Goal: Transaction & Acquisition: Obtain resource

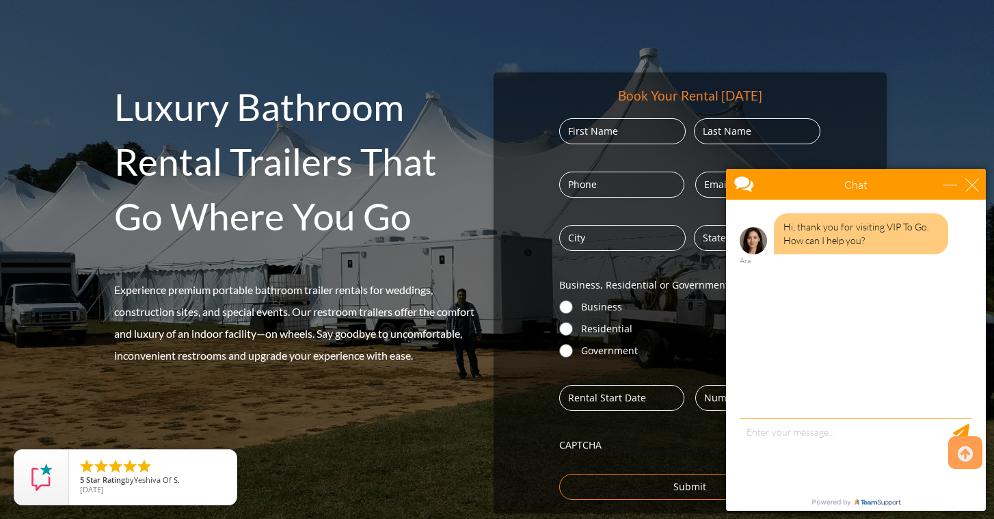
scroll to position [167, 0]
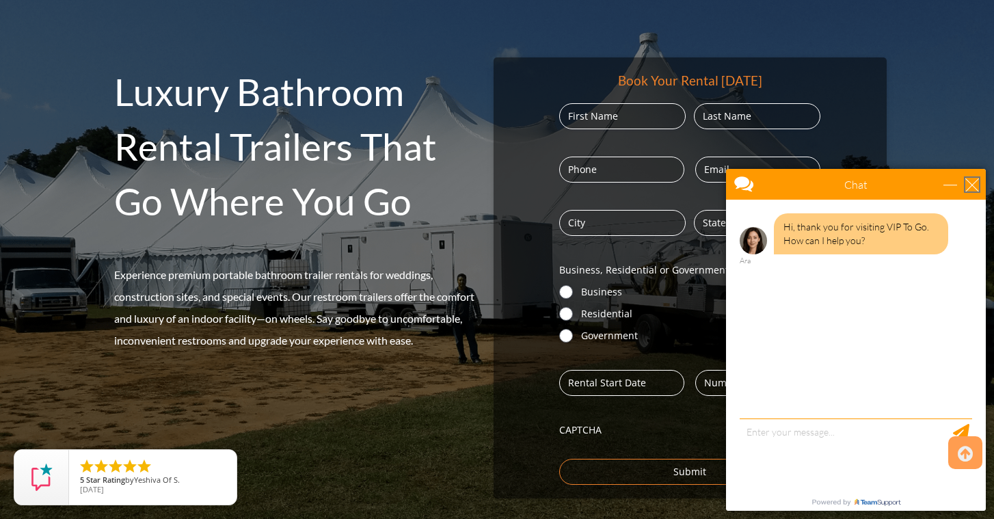
click at [977, 181] on div "close" at bounding box center [972, 185] width 14 height 14
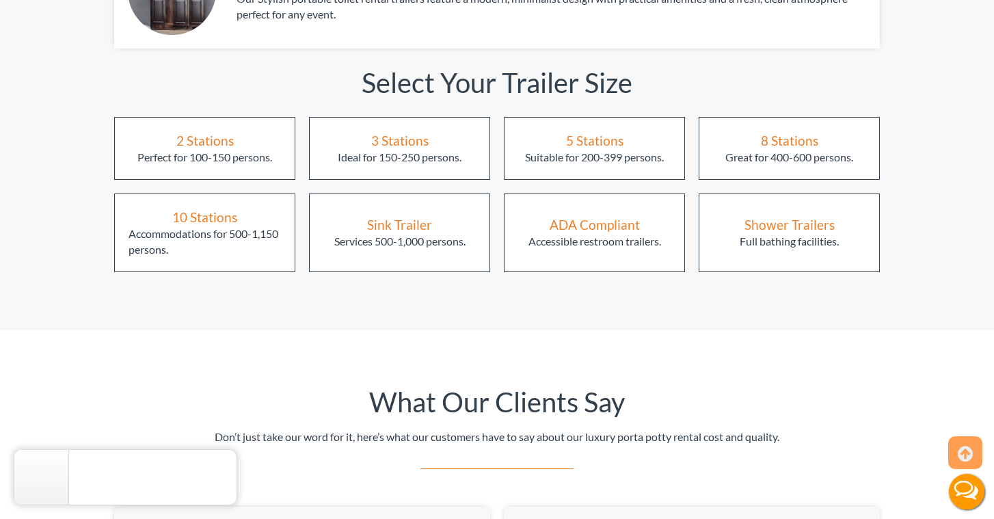
scroll to position [1844, 0]
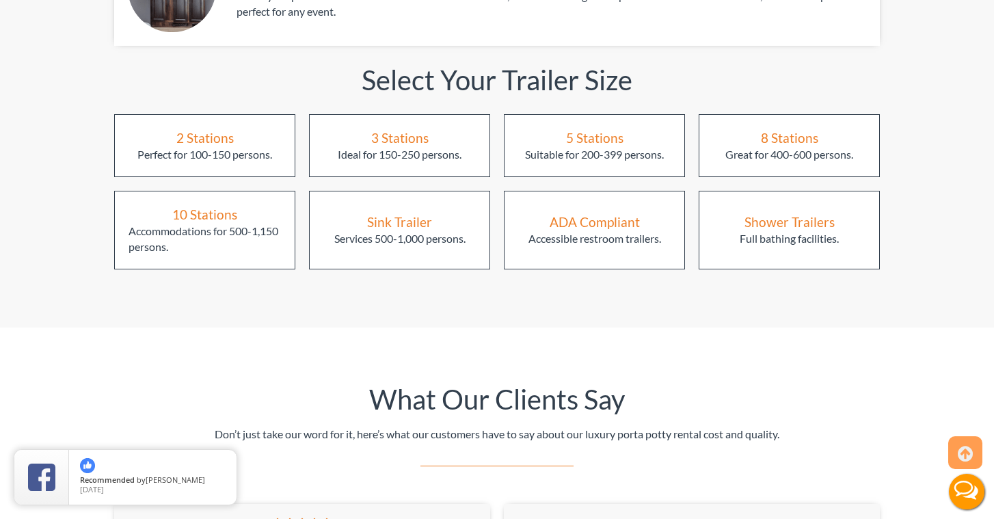
click at [809, 231] on div "Full bathing facilities." at bounding box center [789, 239] width 99 height 16
click at [792, 213] on div "Shower Trailers" at bounding box center [789, 222] width 90 height 18
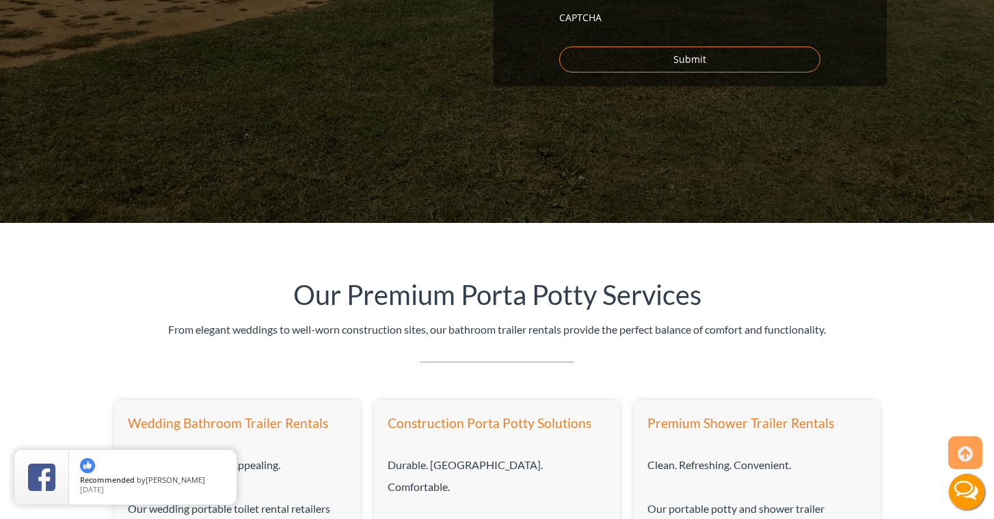
scroll to position [0, 0]
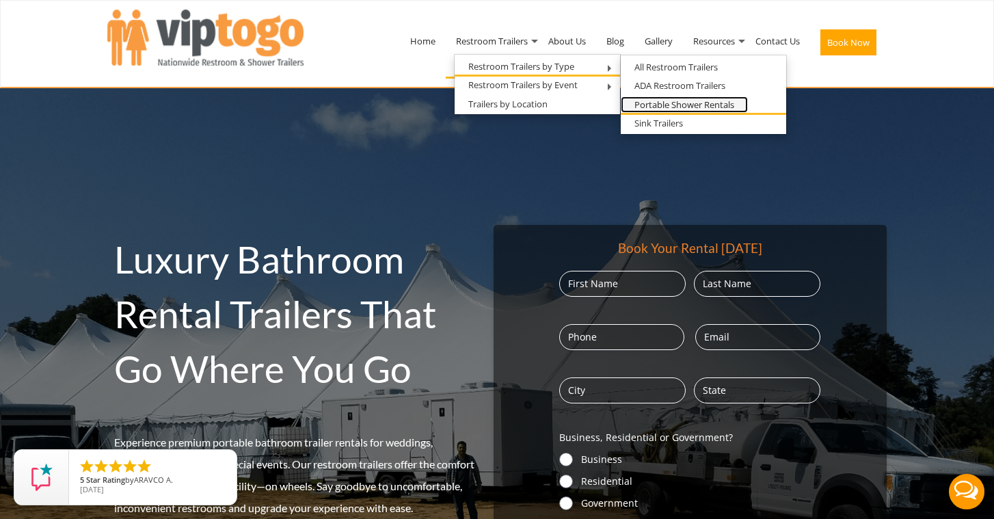
click at [654, 103] on link "Portable Shower Rentals" at bounding box center [684, 104] width 127 height 17
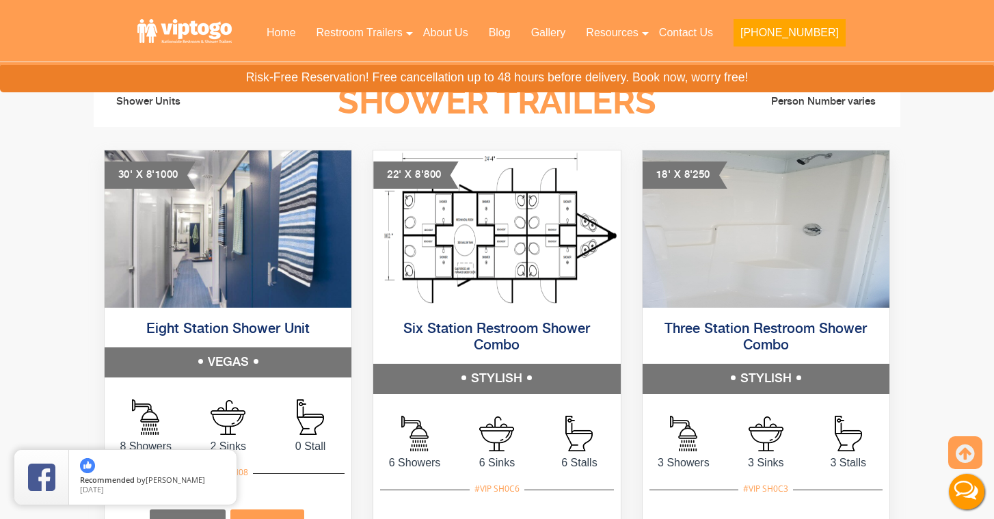
scroll to position [665, 0]
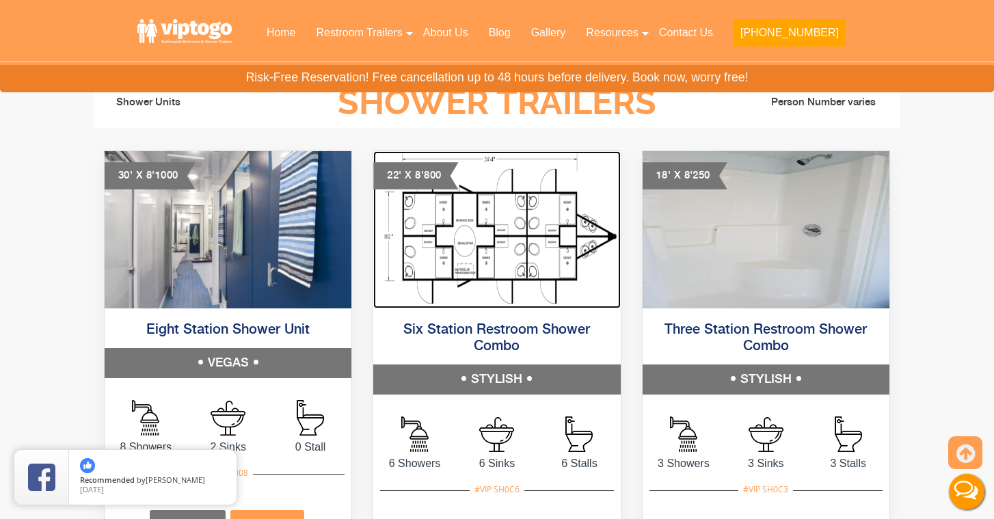
click at [544, 246] on img at bounding box center [496, 229] width 247 height 157
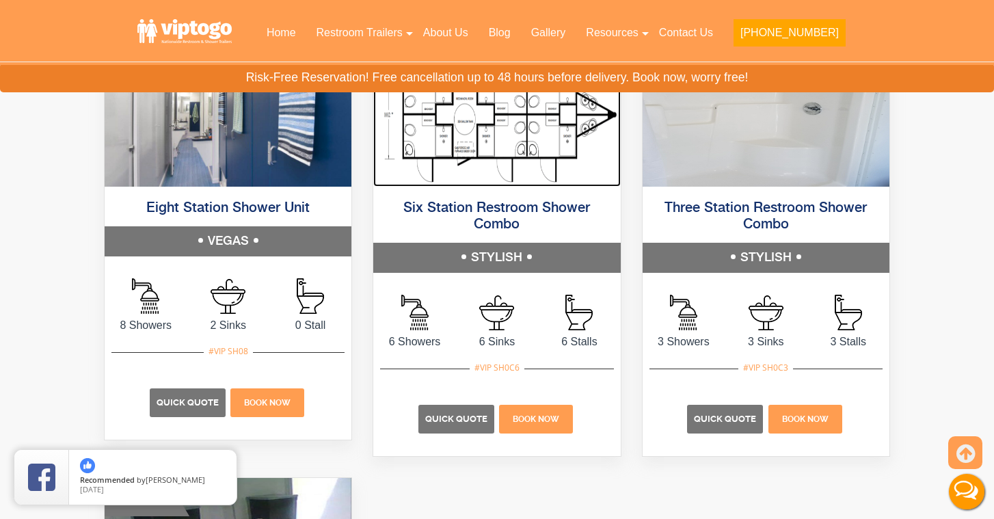
scroll to position [788, 0]
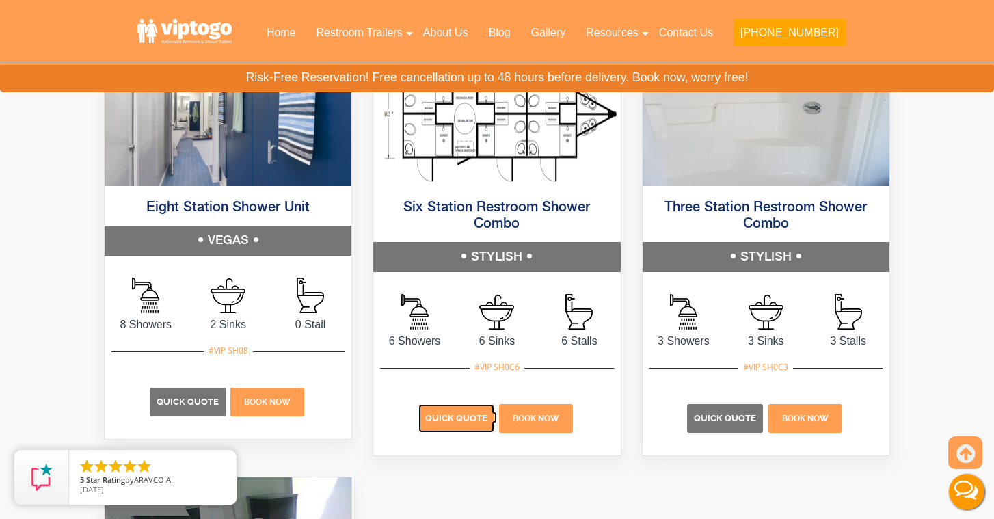
click at [471, 412] on p "Quick Quote" at bounding box center [456, 418] width 76 height 29
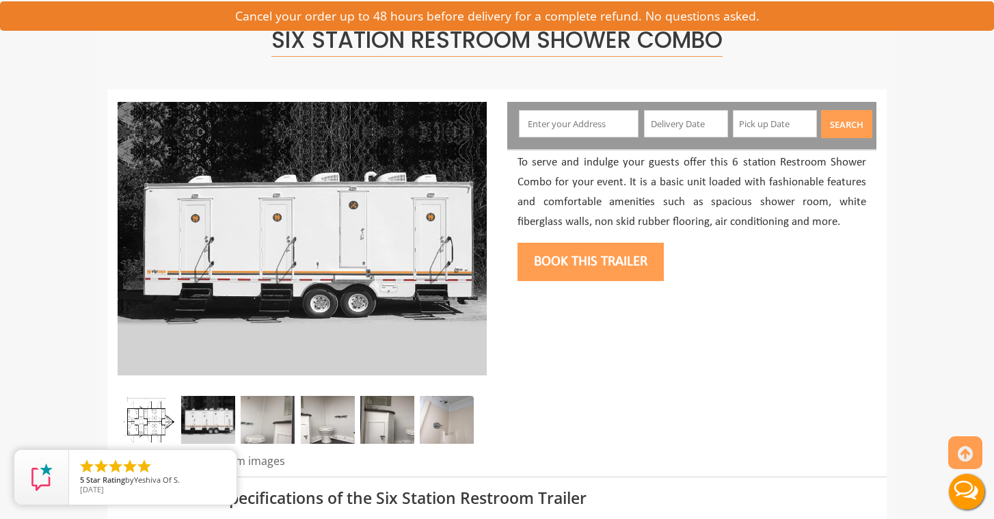
scroll to position [98, 0]
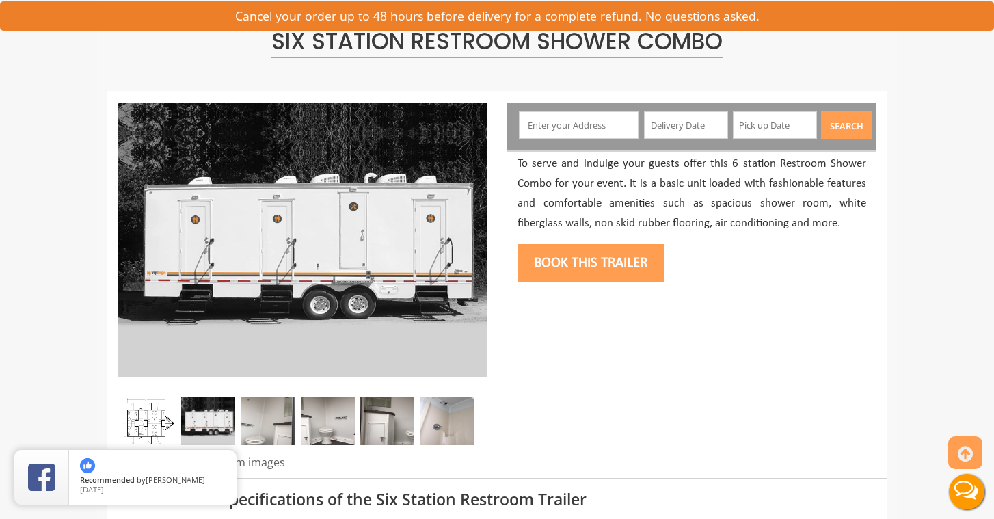
click at [569, 127] on input "text" at bounding box center [579, 124] width 120 height 27
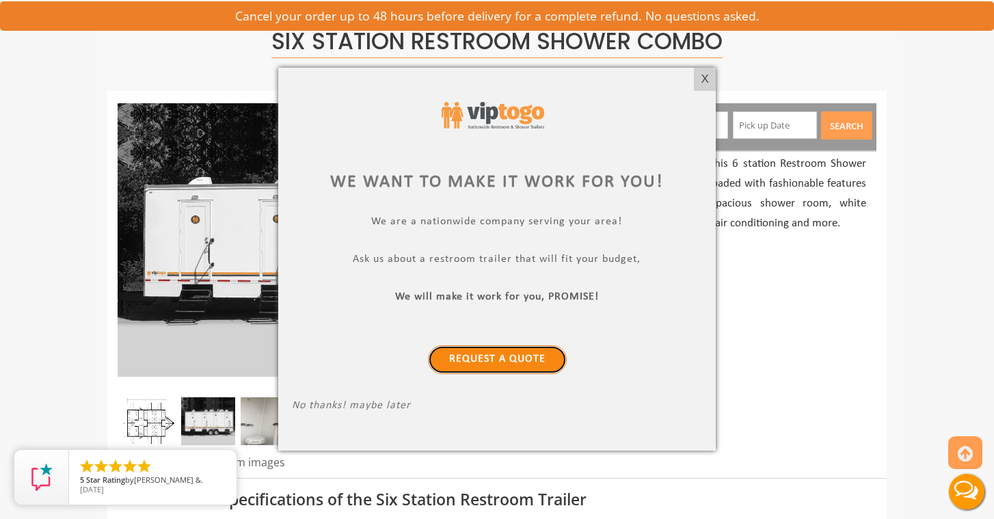
click at [504, 355] on link "Request a Quote" at bounding box center [497, 359] width 139 height 29
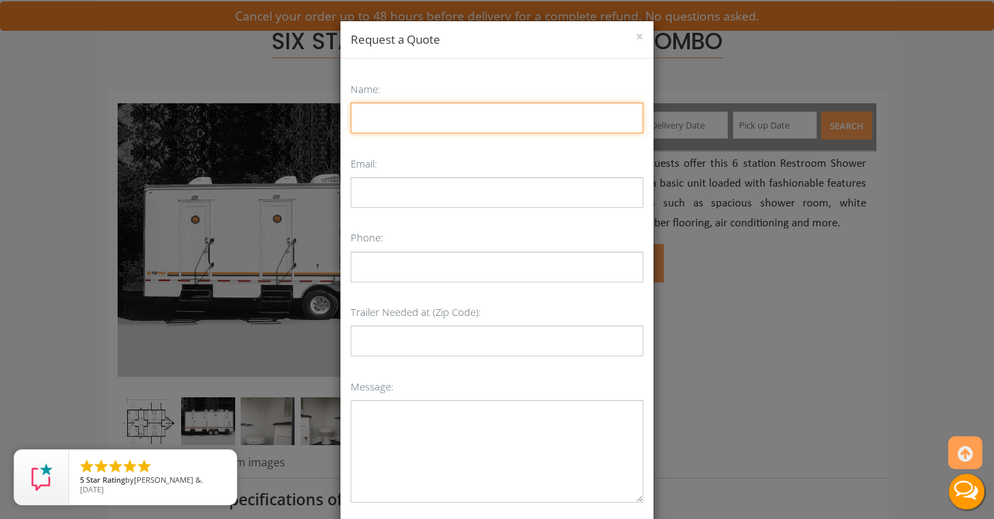
click at [428, 124] on input "Name:" at bounding box center [497, 118] width 293 height 31
type input "[PERSON_NAME]"
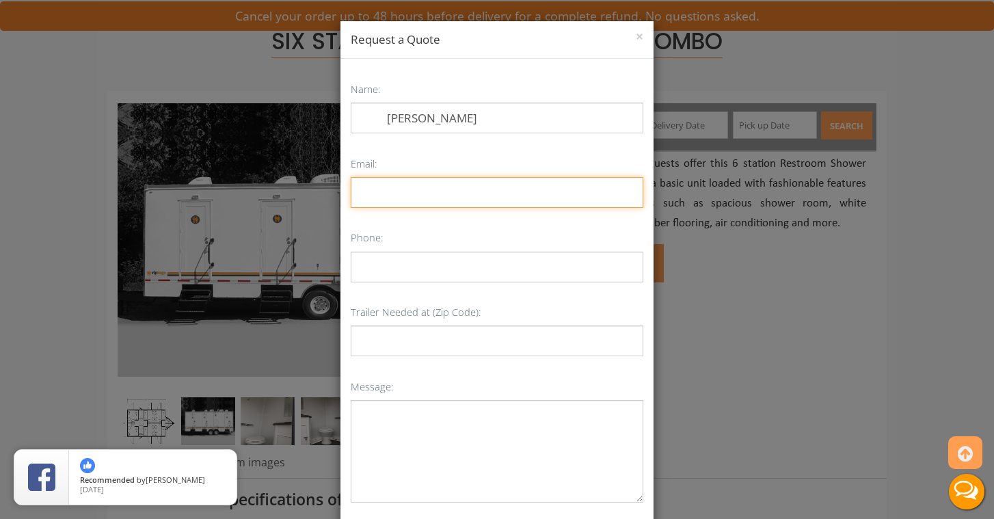
click at [383, 198] on input "Email:" at bounding box center [497, 192] width 293 height 31
type input "[PERSON_NAME][EMAIL_ADDRESS][PERSON_NAME][DOMAIN_NAME]"
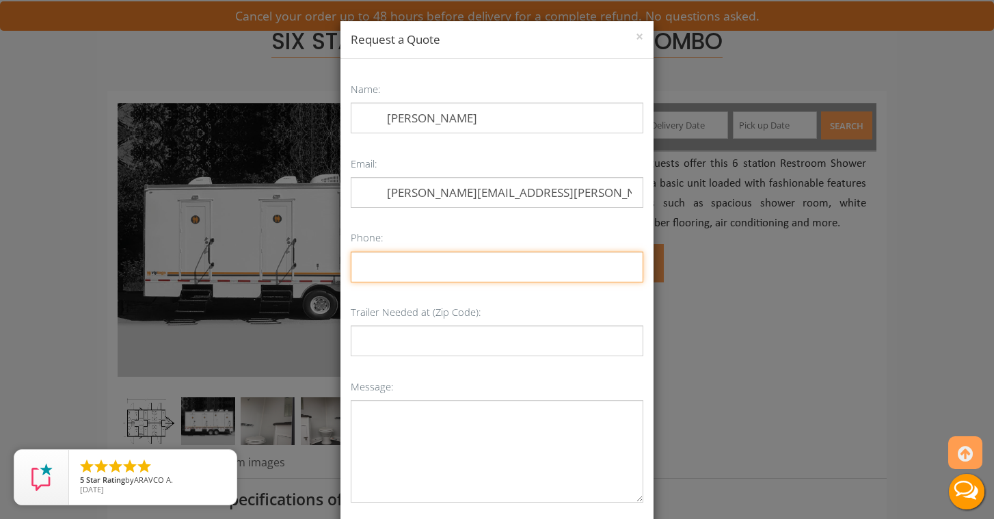
click at [384, 260] on input "Phone:" at bounding box center [497, 267] width 293 height 31
type input "954801851"
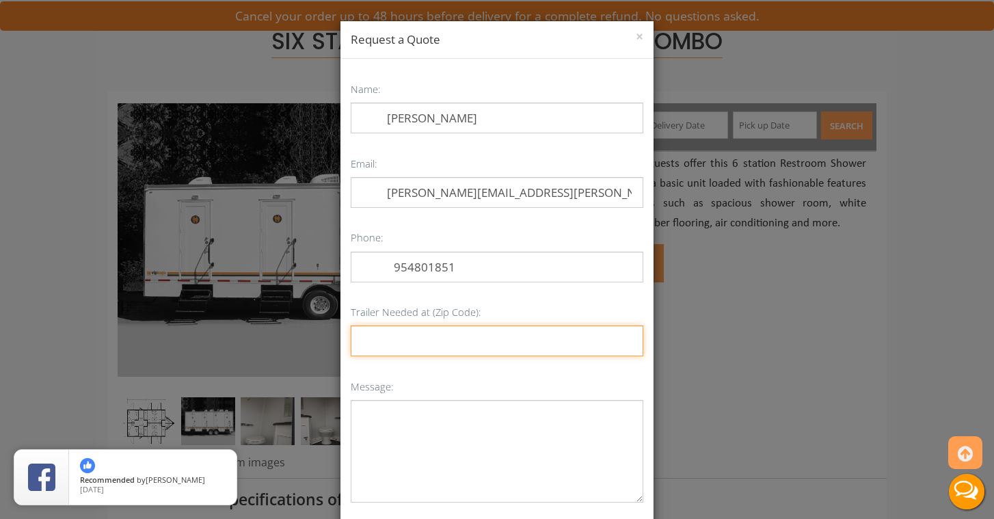
click at [401, 348] on input "Trailer Needed at (Zip Code):" at bounding box center [497, 340] width 293 height 31
type input "32966"
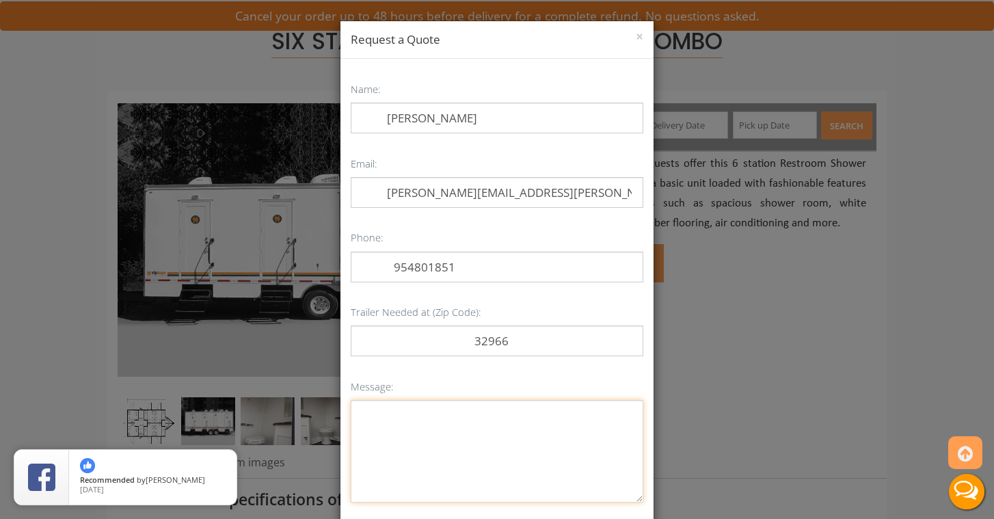
click at [389, 433] on textarea "Message:" at bounding box center [497, 451] width 293 height 103
click at [552, 449] on textarea "Looking for options for a shower/restroom combo trailer with individual stall f…" at bounding box center [497, 451] width 293 height 103
click at [498, 451] on textarea "Looking for options for a shower/restroom combo trailer with individual stall f…" at bounding box center [497, 451] width 293 height 103
click at [582, 448] on textarea "Looking for options for a shower/restroom combo trailer with individual stall f…" at bounding box center [497, 451] width 293 height 103
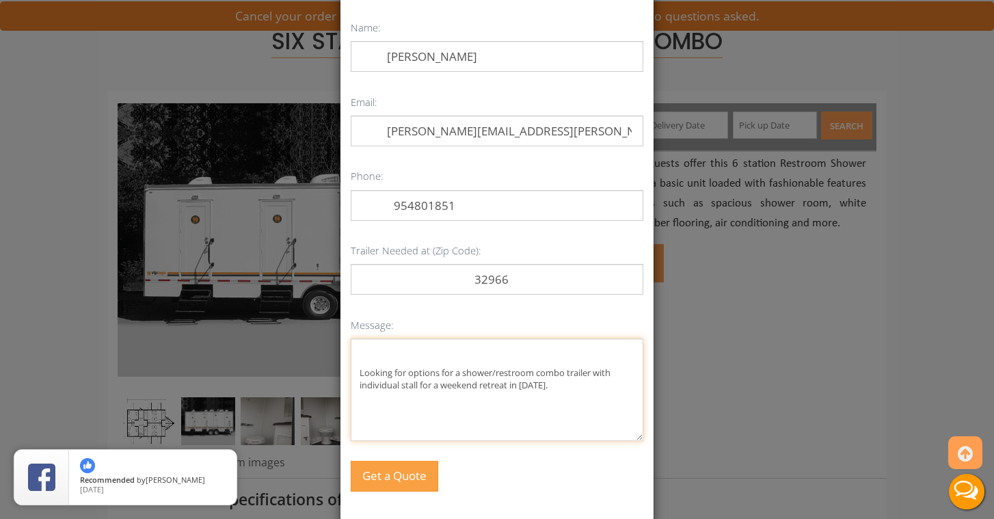
scroll to position [62, 0]
click at [522, 386] on textarea "Looking for options for a shower/restroom combo trailer with individual stall f…" at bounding box center [497, 389] width 293 height 103
click at [453, 407] on textarea "Looking for options for a shower/restroom combo trailer with individual stall f…" at bounding box center [497, 389] width 293 height 103
click at [409, 373] on textarea "Looking for options for a shower/restroom combo trailer with individual stall f…" at bounding box center [497, 389] width 293 height 103
click at [451, 405] on textarea "Looking for pricing for options for a shower/restroom combo trailer with indivi…" at bounding box center [497, 389] width 293 height 103
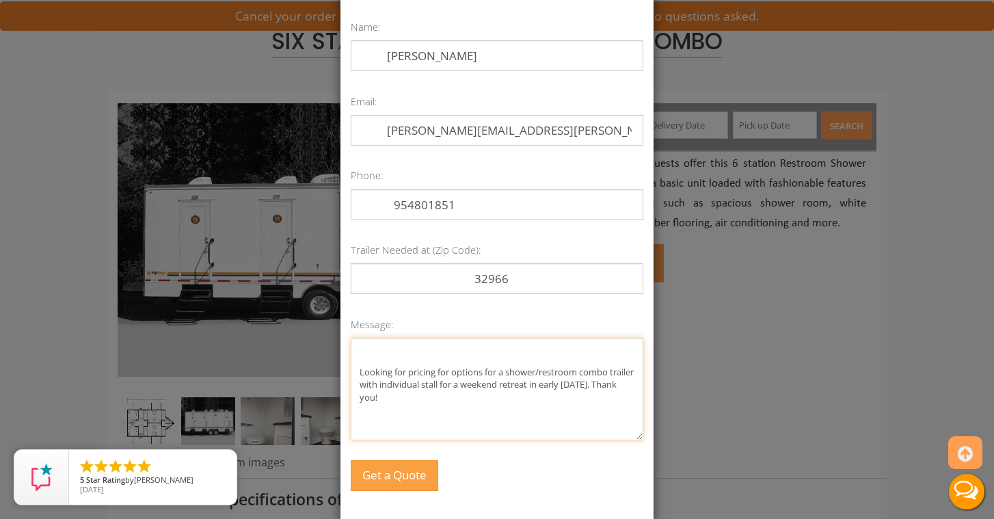
scroll to position [85, 0]
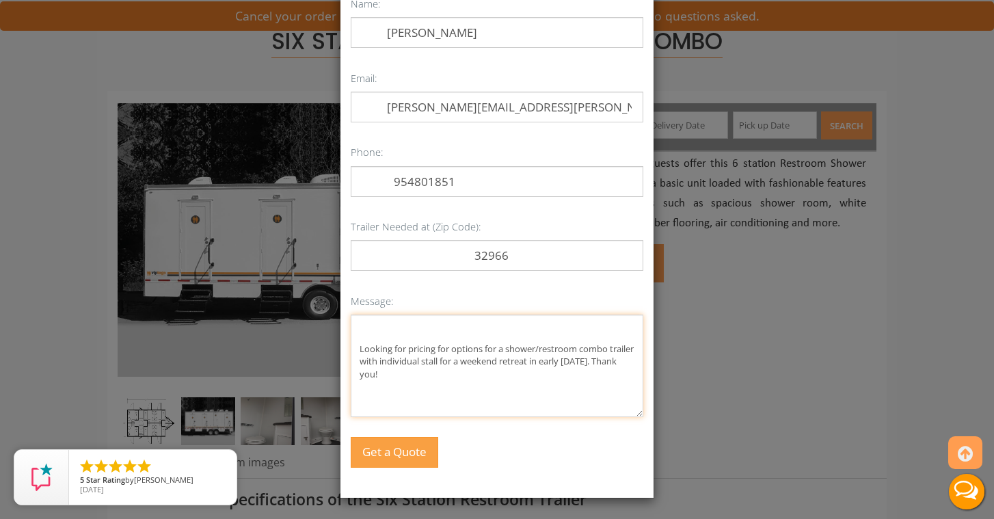
click at [452, 348] on textarea "Looking for pricing for options for a shower/restroom combo trailer with indivi…" at bounding box center [497, 365] width 293 height 103
click at [417, 362] on textarea "Looking for options for a shower/restroom combo trailer with individual stall f…" at bounding box center [497, 365] width 293 height 103
click at [418, 382] on textarea "Looking for options for a shower/restroom combo trailer with individual stalls …" at bounding box center [497, 365] width 293 height 103
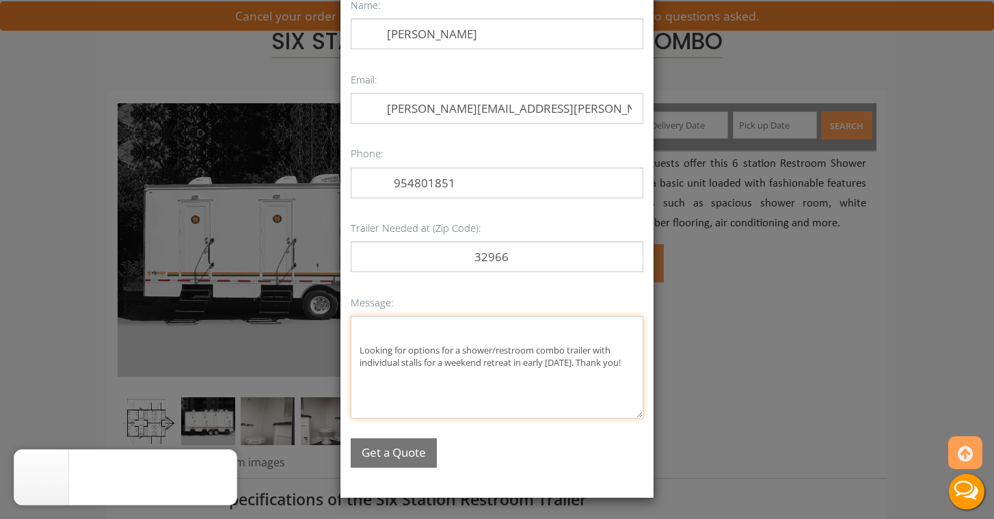
type textarea "Looking for options for a shower/restroom combo trailer with individual stalls …"
click at [388, 448] on button "Get a Quote" at bounding box center [394, 452] width 86 height 29
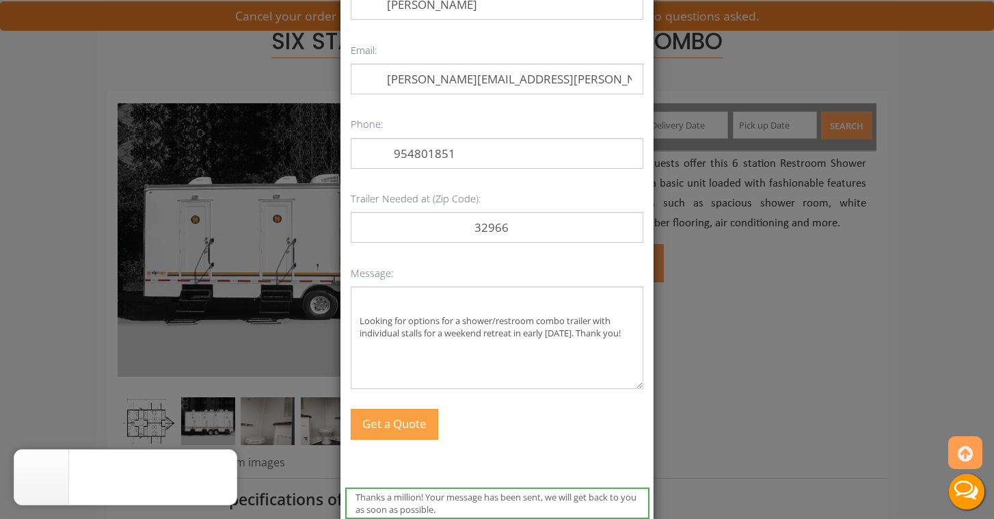
scroll to position [0, 0]
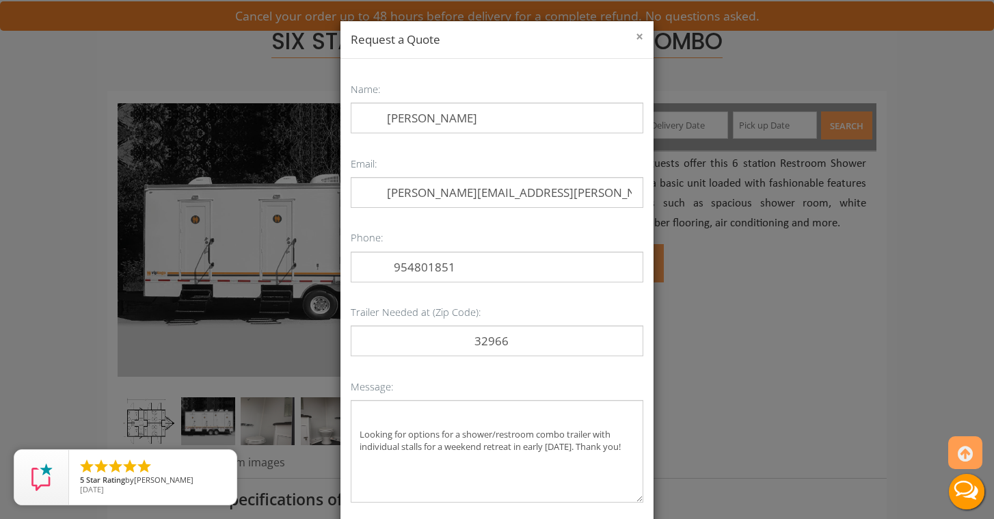
click at [636, 36] on button "×" at bounding box center [640, 37] width 8 height 14
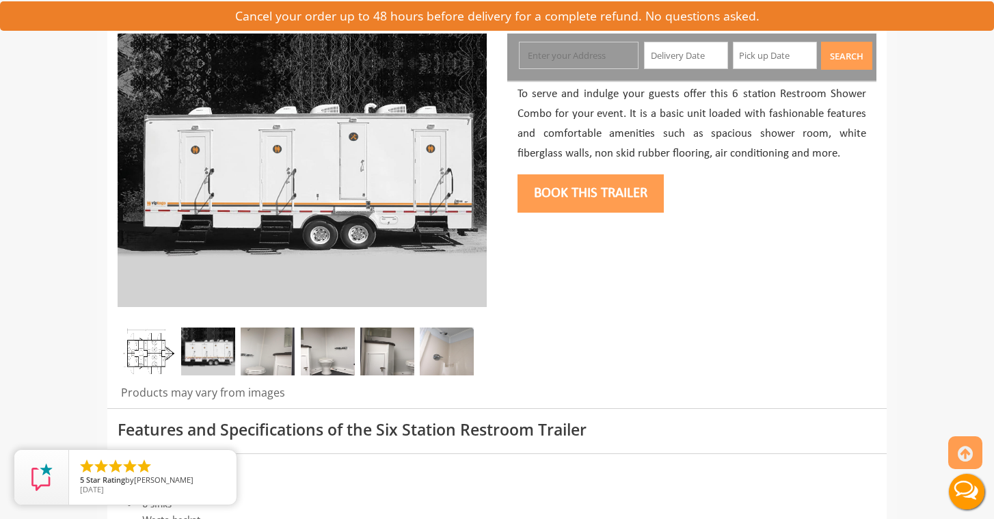
scroll to position [186, 0]
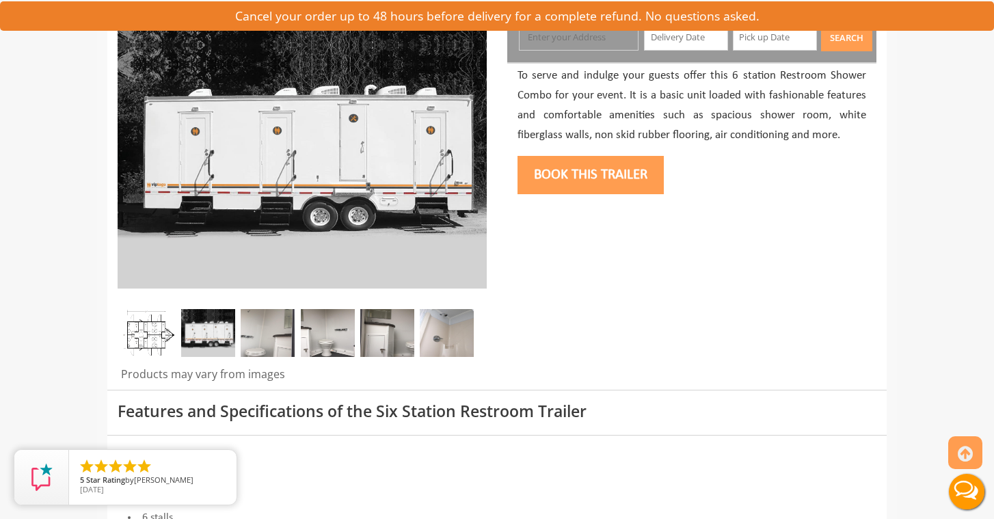
click at [274, 334] on img at bounding box center [268, 333] width 54 height 48
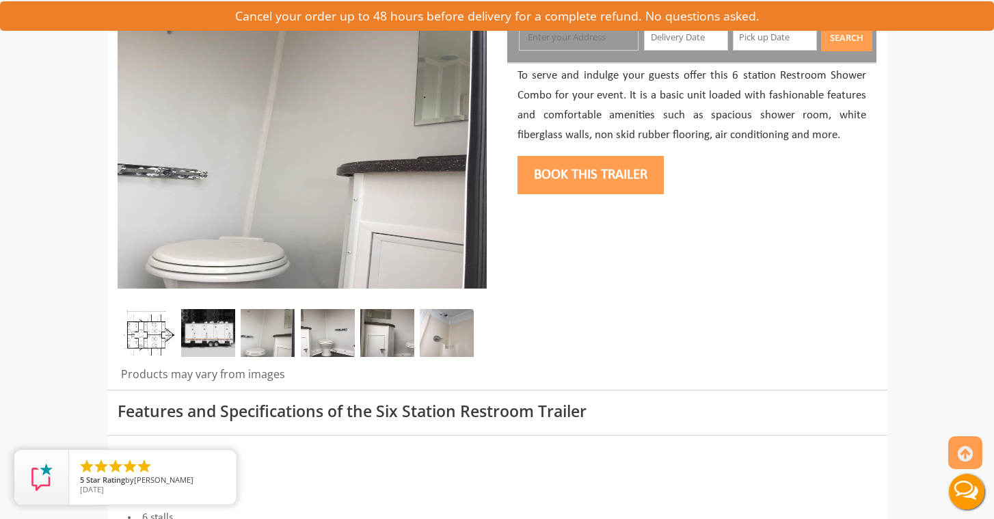
click at [326, 334] on img at bounding box center [328, 333] width 54 height 48
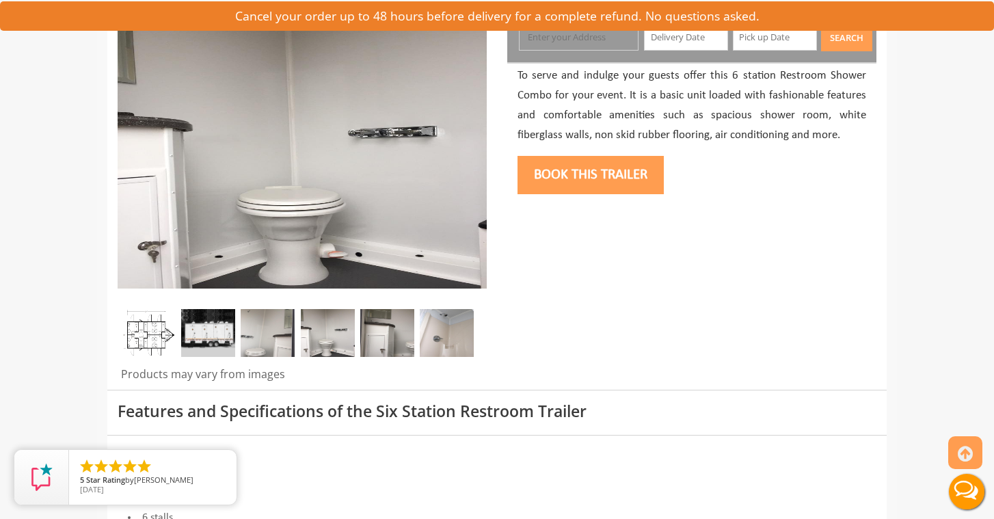
click at [371, 334] on img at bounding box center [387, 333] width 54 height 48
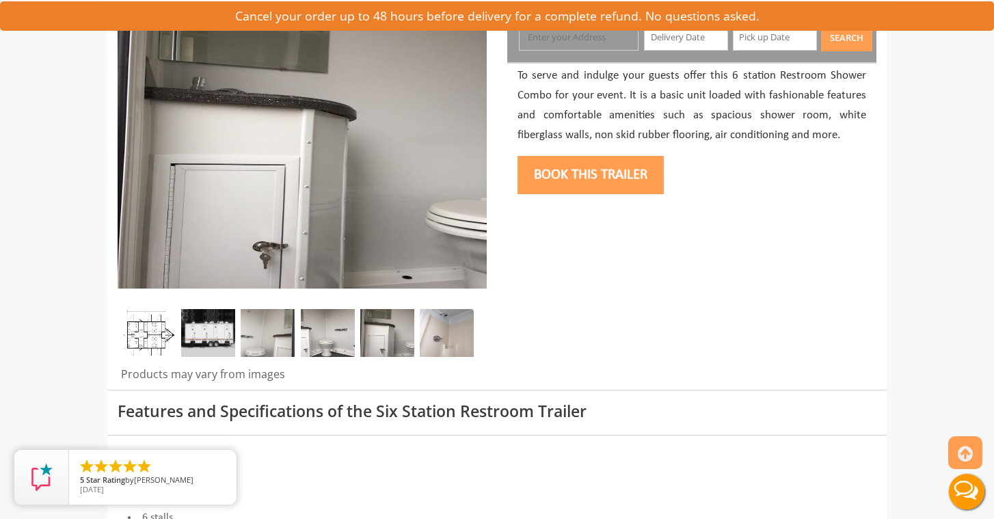
click at [448, 334] on img at bounding box center [447, 333] width 54 height 48
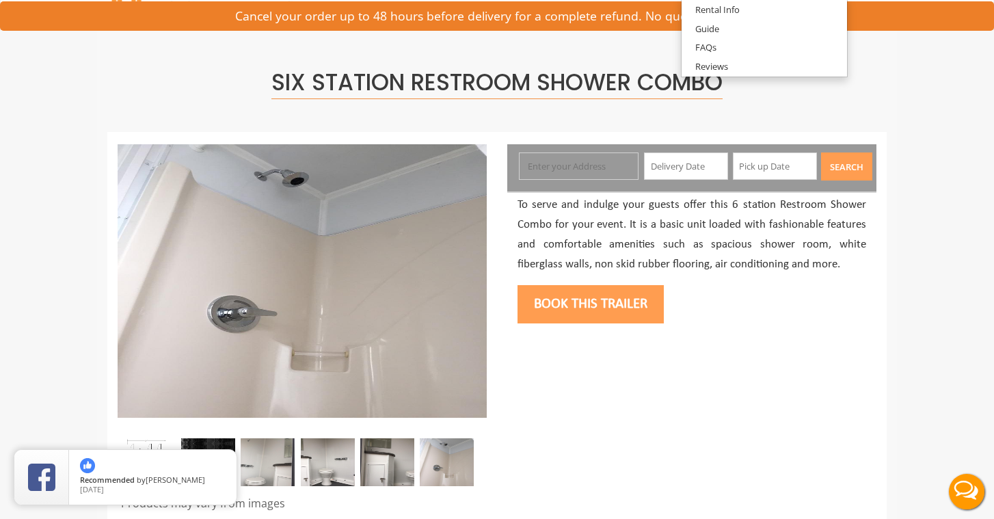
scroll to position [62, 0]
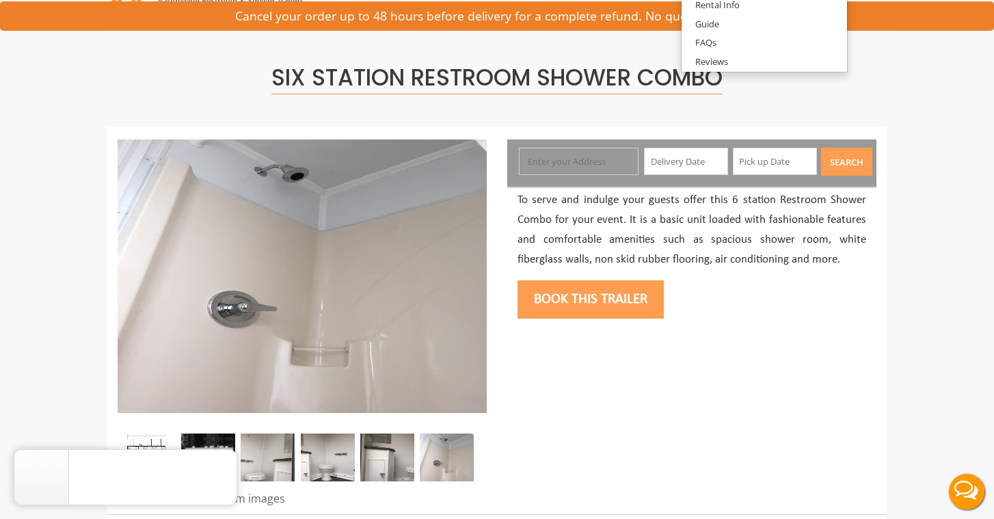
click at [782, 323] on div "Book this trailer" at bounding box center [692, 297] width 349 height 55
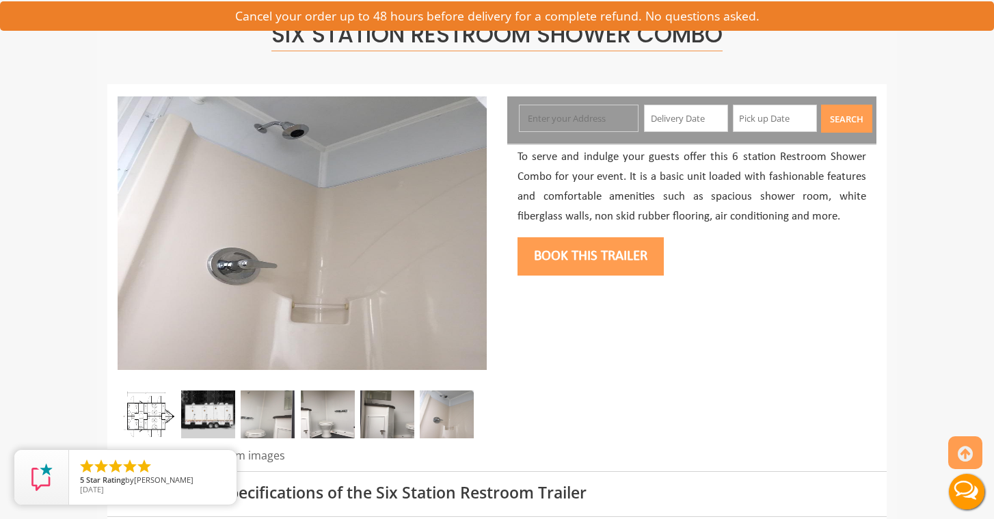
scroll to position [107, 0]
